Goal: Check status: Check status

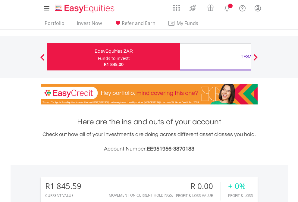
scroll to position [58, 95]
click at [98, 57] on div "Funds to invest:" at bounding box center [114, 58] width 32 height 6
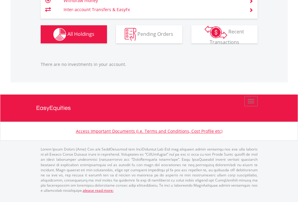
scroll to position [58, 95]
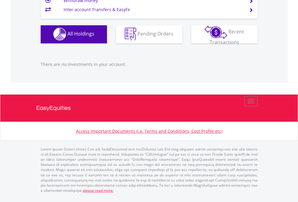
scroll to position [58, 95]
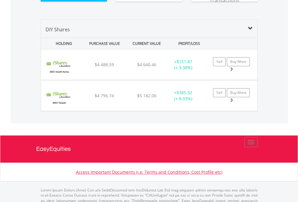
scroll to position [670, 0]
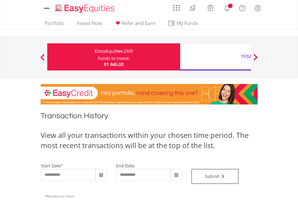
type input "**********"
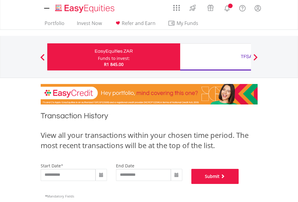
click at [239, 184] on button "Submit" at bounding box center [215, 176] width 48 height 15
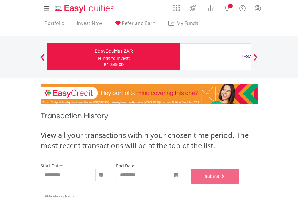
scroll to position [244, 0]
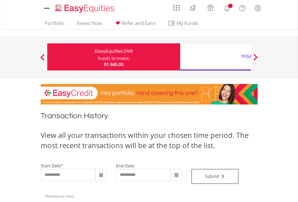
click at [215, 57] on div "TFSA" at bounding box center [247, 56] width 126 height 8
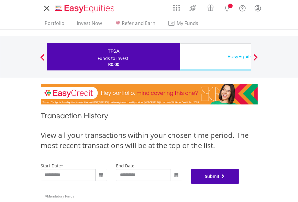
click at [239, 184] on button "Submit" at bounding box center [215, 176] width 48 height 15
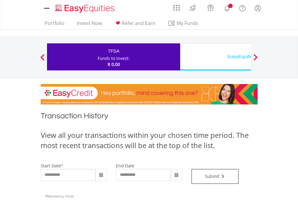
click at [215, 57] on div "EasyEquities USD" at bounding box center [247, 56] width 126 height 8
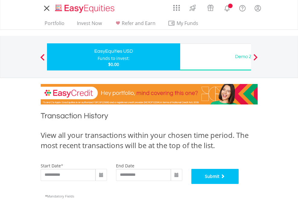
click at [239, 184] on button "Submit" at bounding box center [215, 176] width 48 height 15
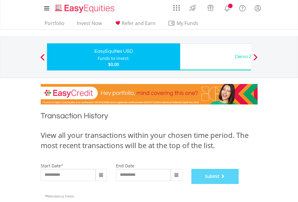
scroll to position [244, 0]
